Goal: Book appointment/travel/reservation

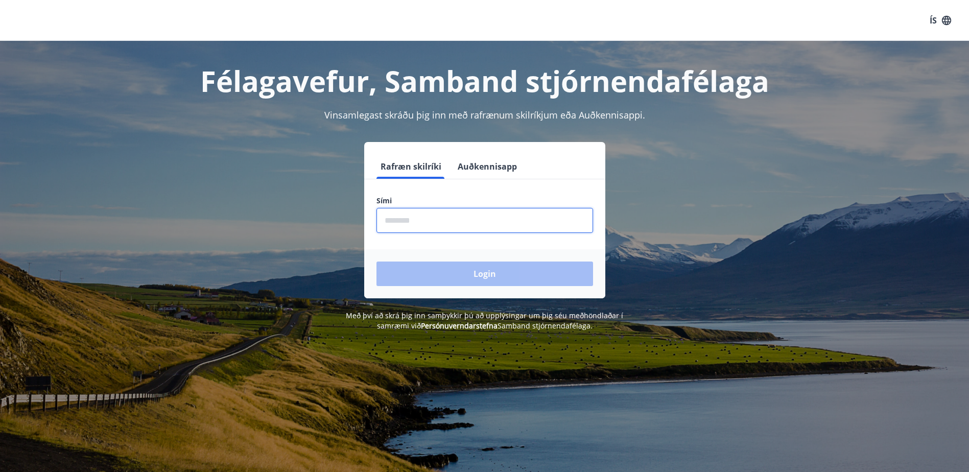
click at [409, 227] on input "phone" at bounding box center [485, 220] width 217 height 25
type input "********"
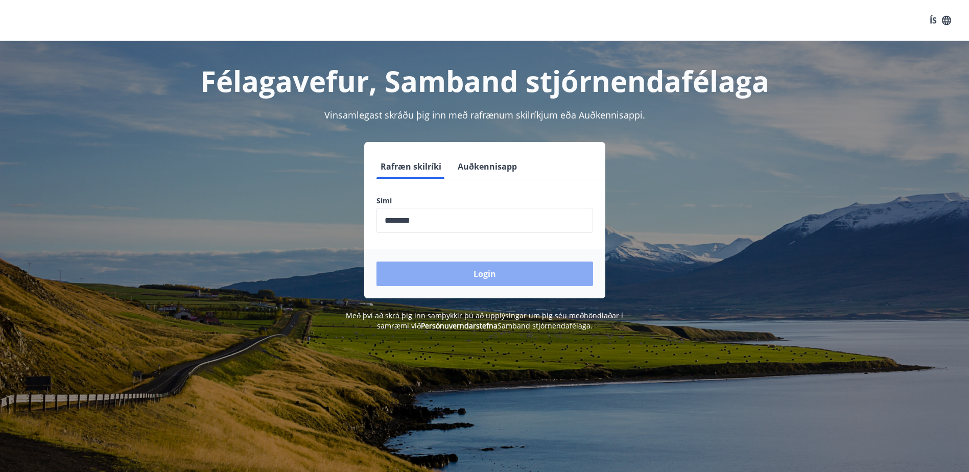
click at [414, 282] on button "Login" at bounding box center [485, 274] width 217 height 25
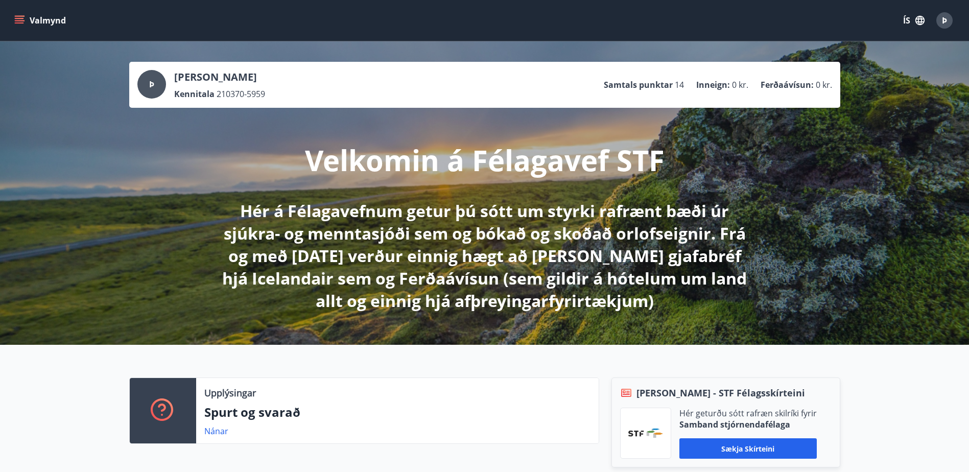
click at [949, 19] on div "Þ" at bounding box center [945, 20] width 16 height 16
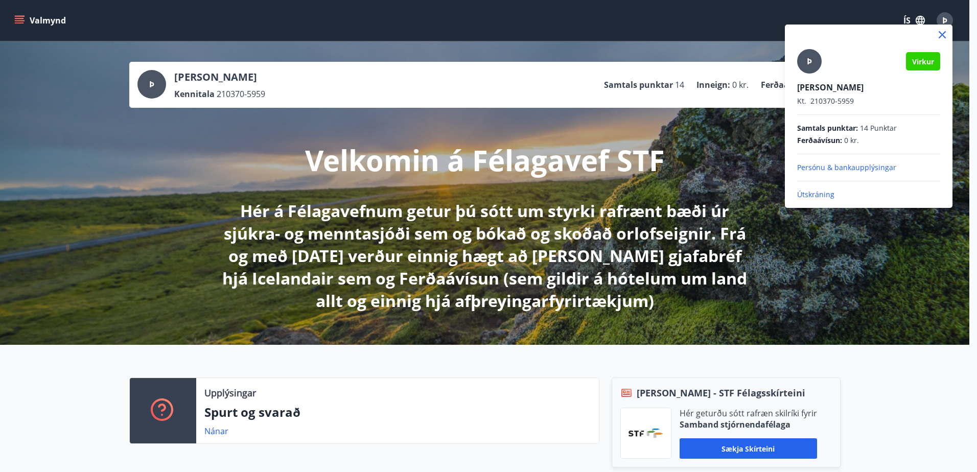
click at [596, 35] on div at bounding box center [488, 236] width 977 height 472
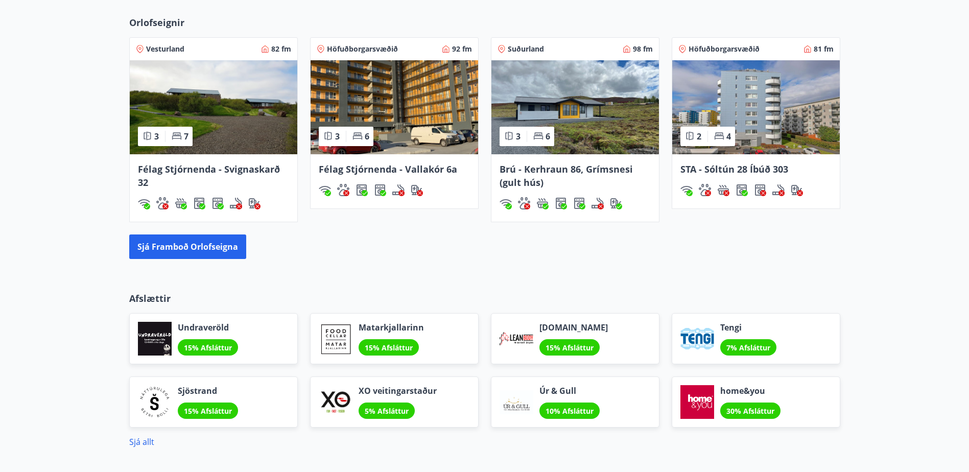
scroll to position [805, 0]
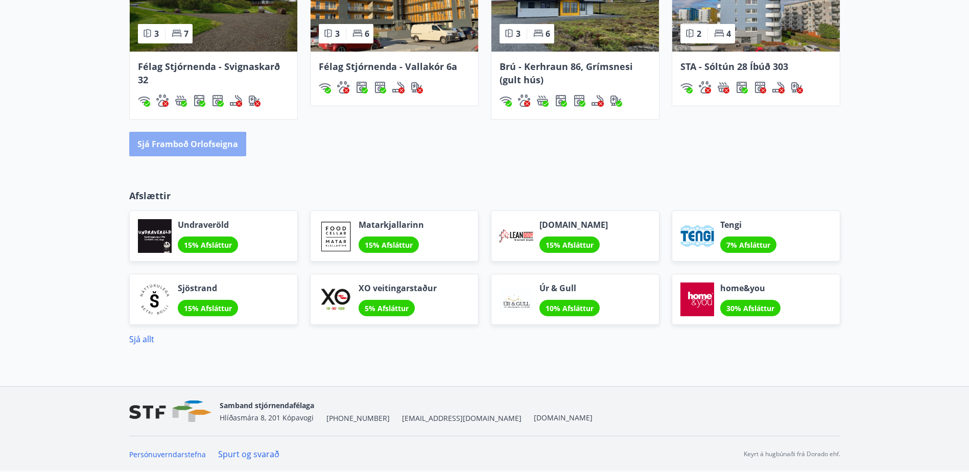
click at [171, 149] on button "Sjá framboð orlofseigna" at bounding box center [187, 144] width 117 height 25
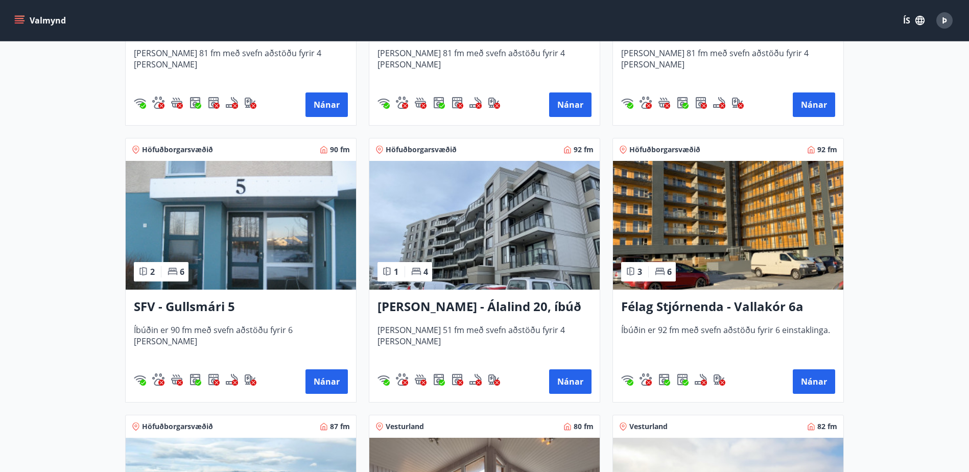
scroll to position [1226, 0]
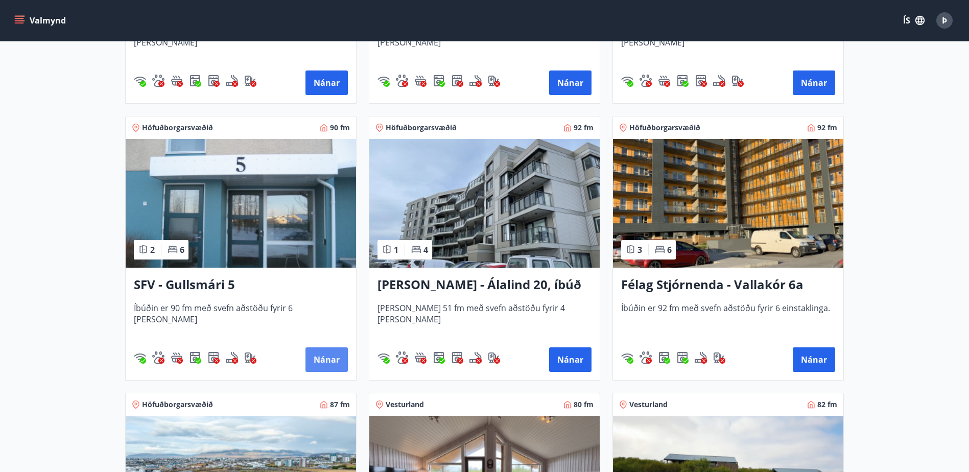
click at [328, 356] on button "Nánar" at bounding box center [327, 359] width 42 height 25
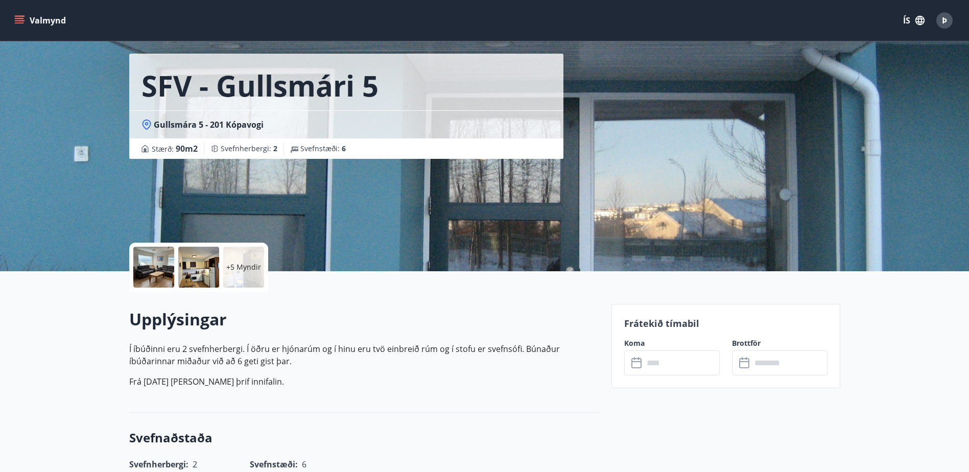
scroll to position [51, 0]
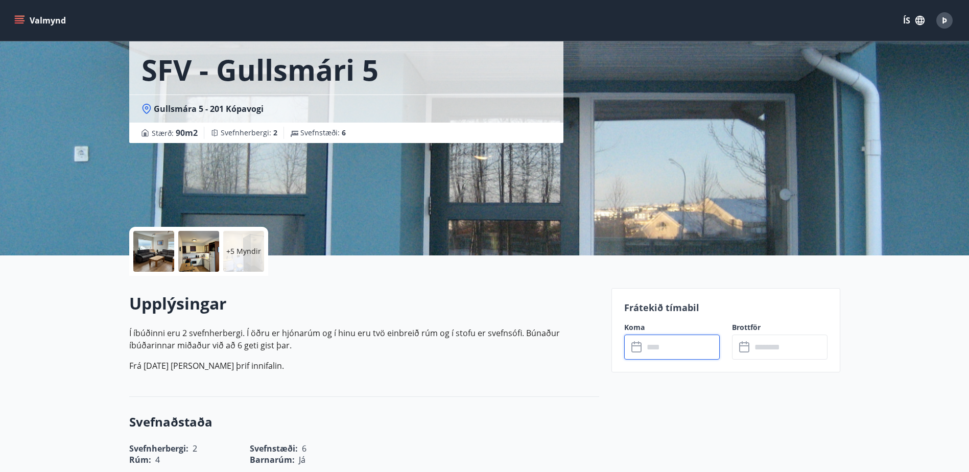
click at [695, 354] on input "text" at bounding box center [682, 347] width 76 height 25
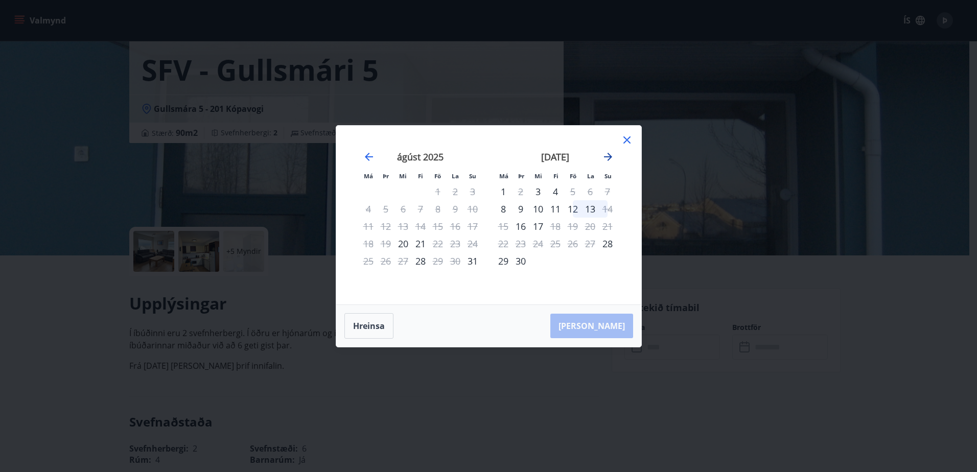
click at [607, 159] on icon "Move forward to switch to the next month." at bounding box center [608, 157] width 12 height 12
click at [526, 228] on div "16" at bounding box center [520, 226] width 17 height 17
click at [573, 226] on div "19" at bounding box center [572, 226] width 17 height 17
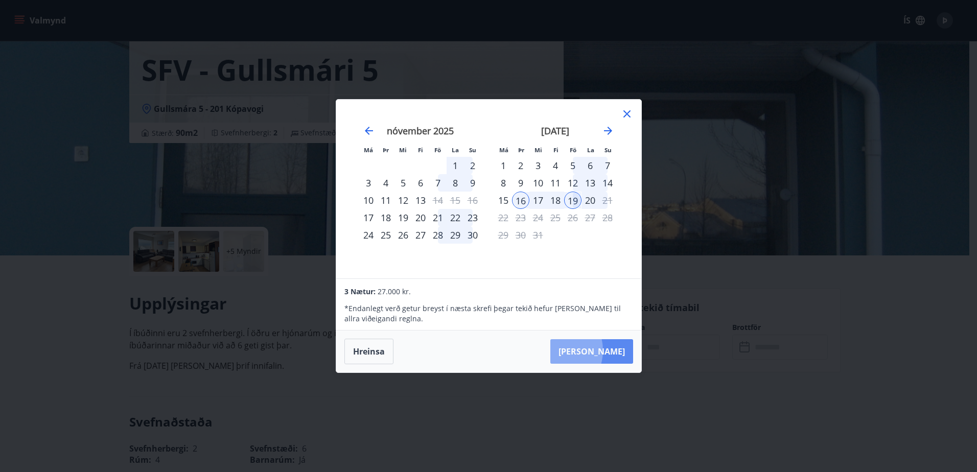
click at [588, 351] on button "[PERSON_NAME]" at bounding box center [591, 351] width 83 height 25
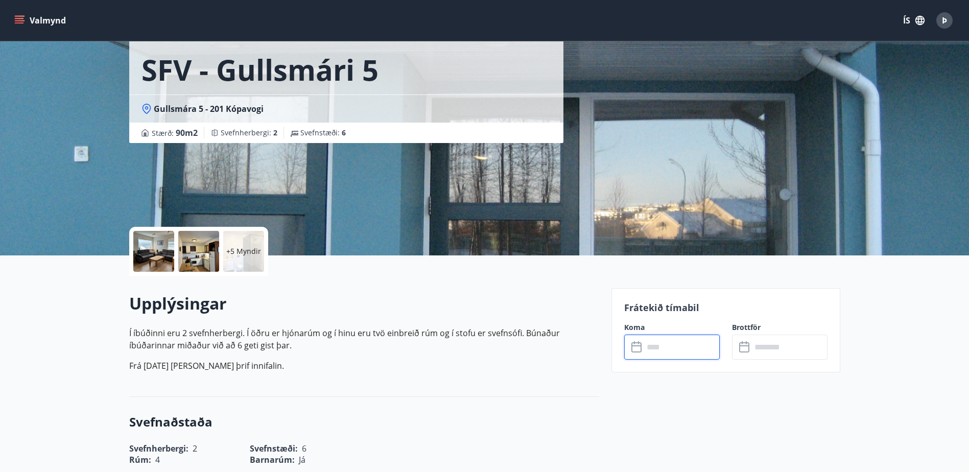
type input "******"
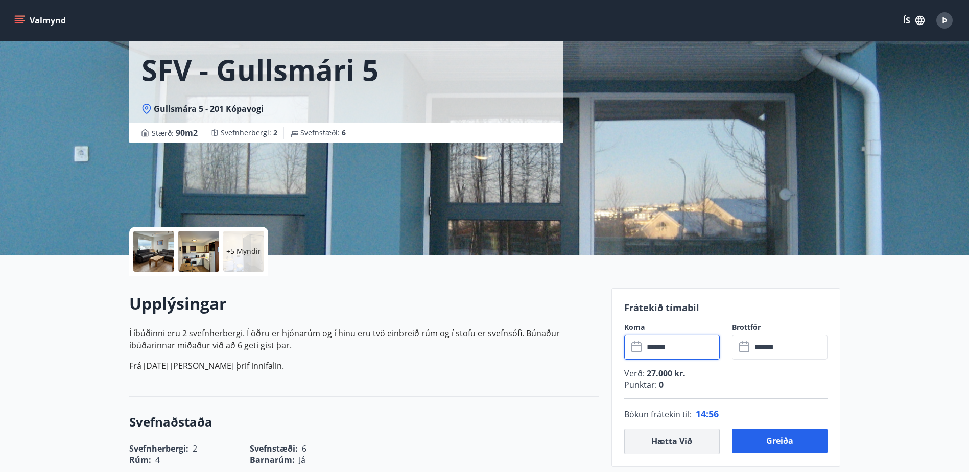
click at [681, 441] on button "Hætta við" at bounding box center [672, 442] width 96 height 26
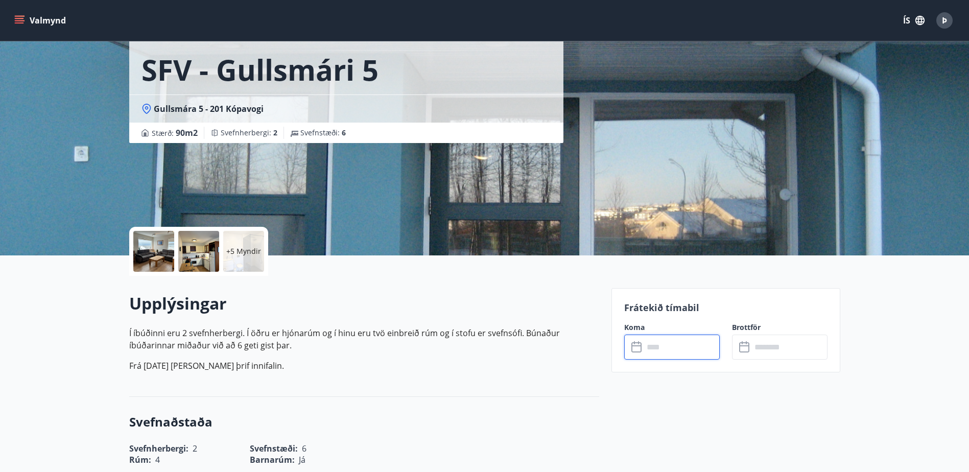
click at [664, 351] on input "text" at bounding box center [682, 347] width 76 height 25
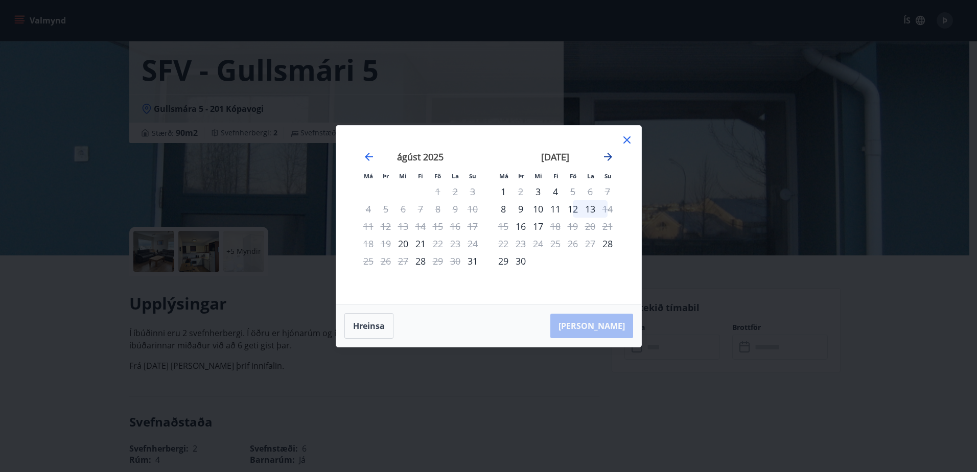
click at [604, 154] on icon "Move forward to switch to the next month." at bounding box center [608, 157] width 12 height 12
click at [609, 157] on icon "Move forward to switch to the next month." at bounding box center [608, 157] width 12 height 12
click at [520, 226] on div "16" at bounding box center [520, 226] width 17 height 17
click at [626, 142] on icon at bounding box center [627, 140] width 12 height 12
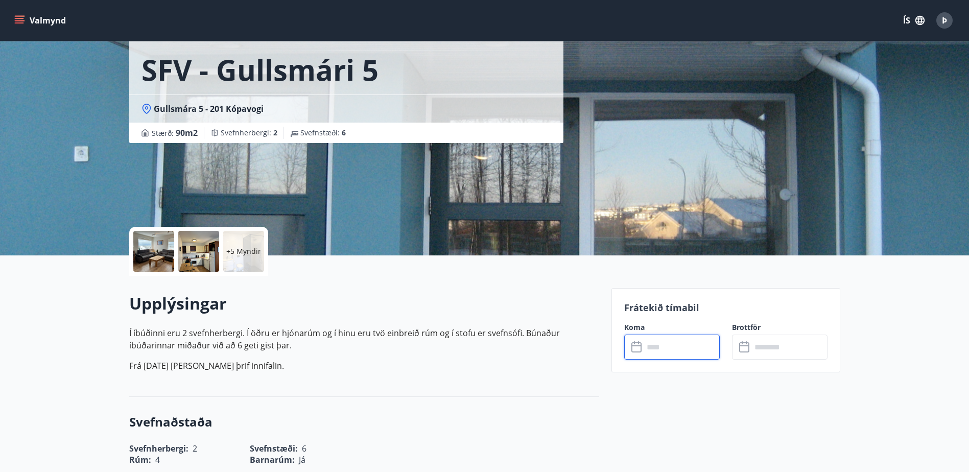
click at [148, 253] on div at bounding box center [153, 251] width 41 height 41
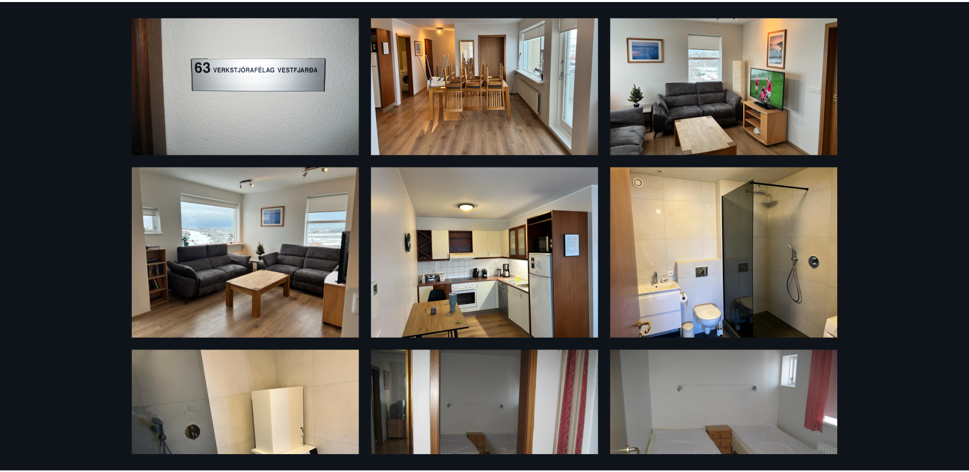
scroll to position [0, 0]
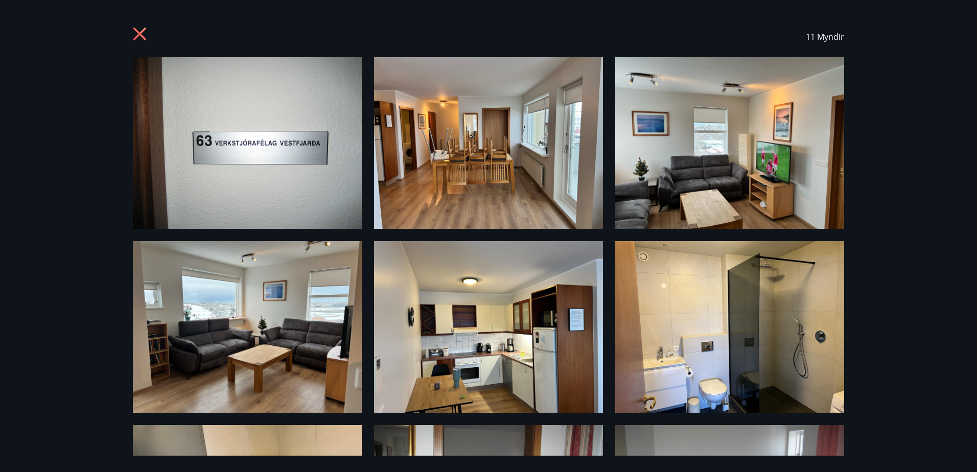
click at [134, 32] on icon at bounding box center [141, 35] width 16 height 16
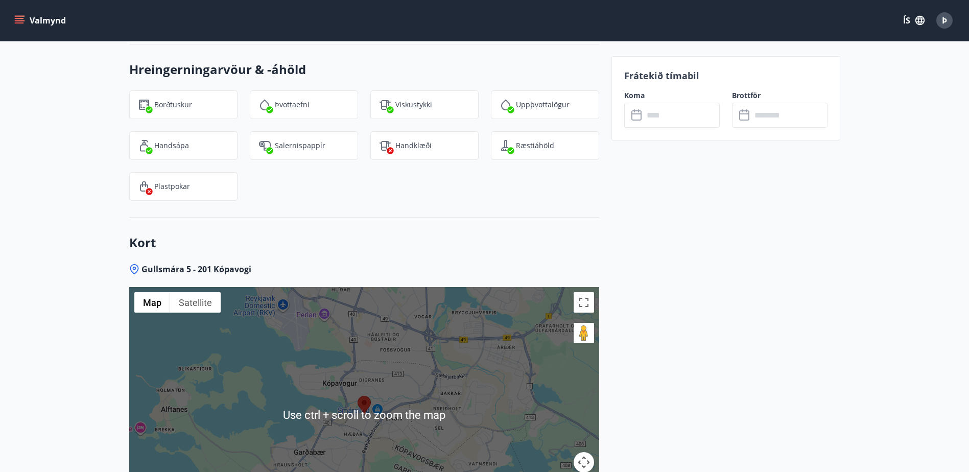
scroll to position [1095, 0]
